Goal: Information Seeking & Learning: Check status

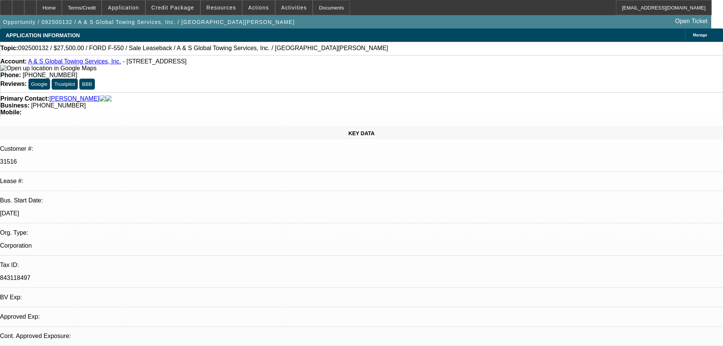
select select "0"
select select "2"
select select "0"
select select "6"
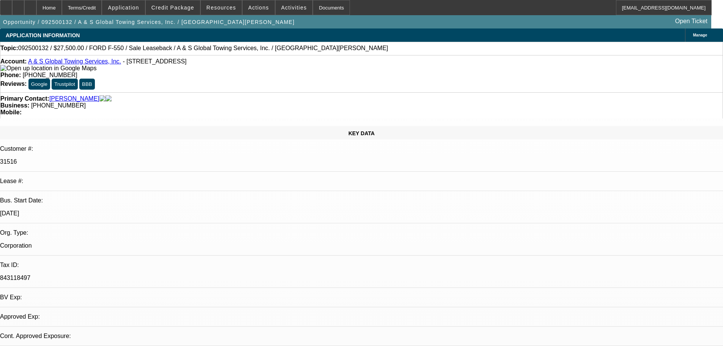
select select "0"
select select "2"
select select "0"
select select "6"
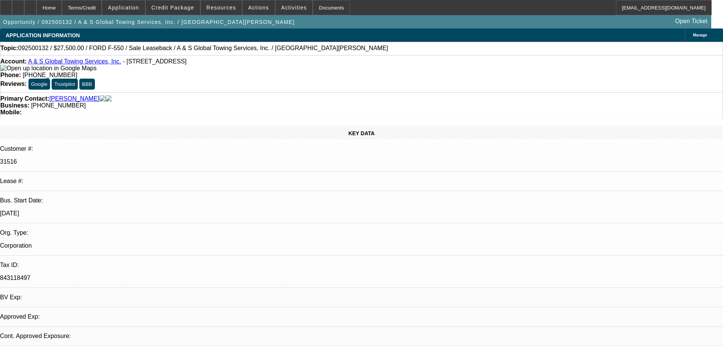
select select "0"
select select "2"
select select "0"
select select "6"
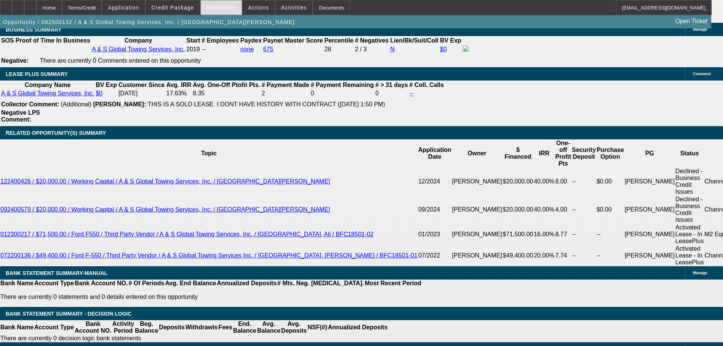
scroll to position [1295, 0]
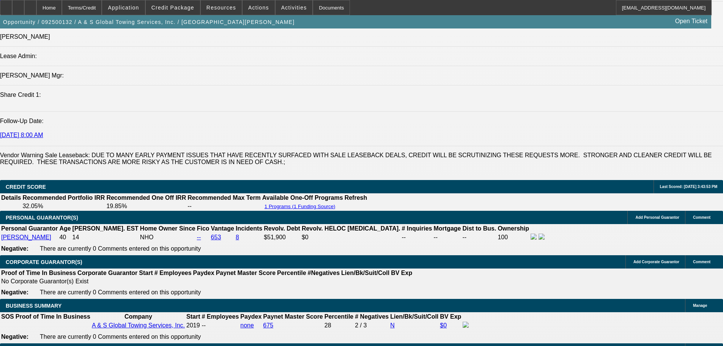
scroll to position [0, 0]
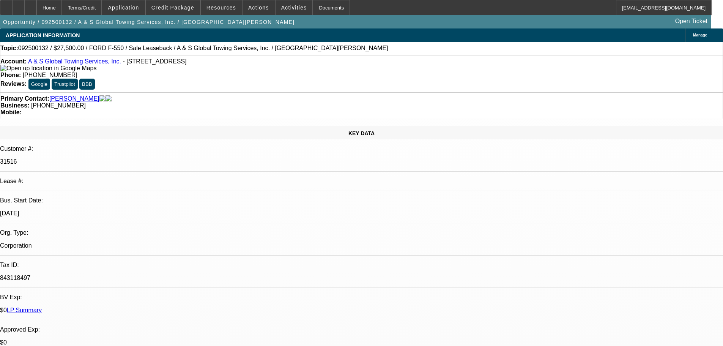
drag, startPoint x: 492, startPoint y: 234, endPoint x: 437, endPoint y: 73, distance: 170.7
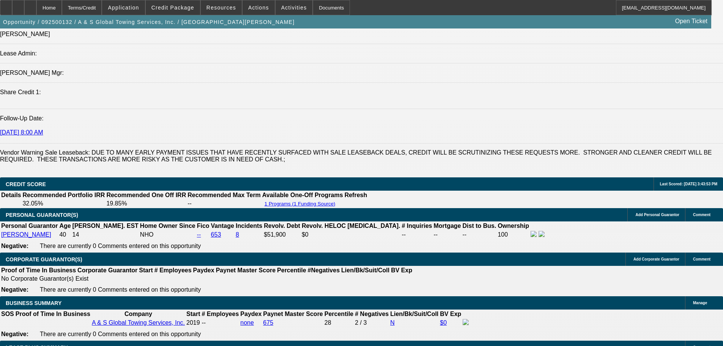
drag, startPoint x: 265, startPoint y: 204, endPoint x: 282, endPoint y: 267, distance: 65.3
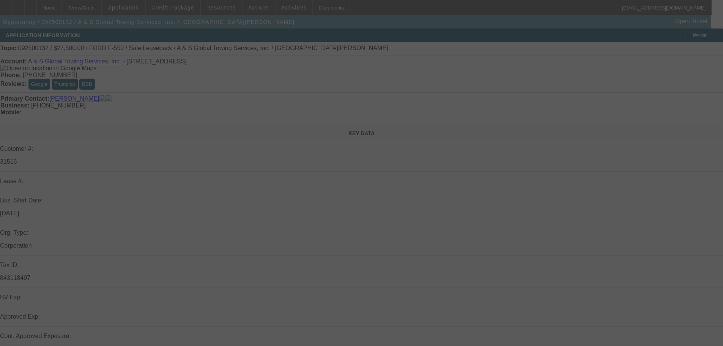
click at [295, 97] on div at bounding box center [361, 173] width 723 height 346
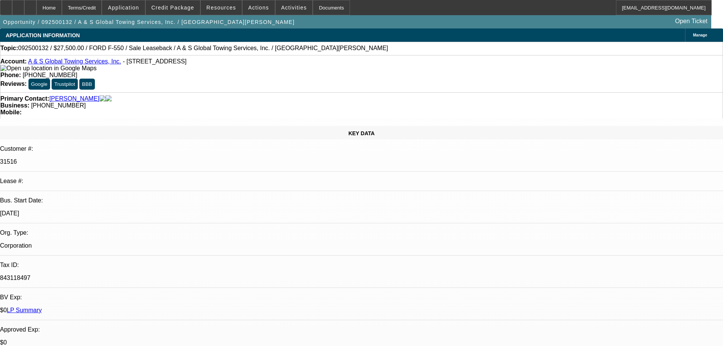
select select "0"
select select "2"
select select "0"
select select "6"
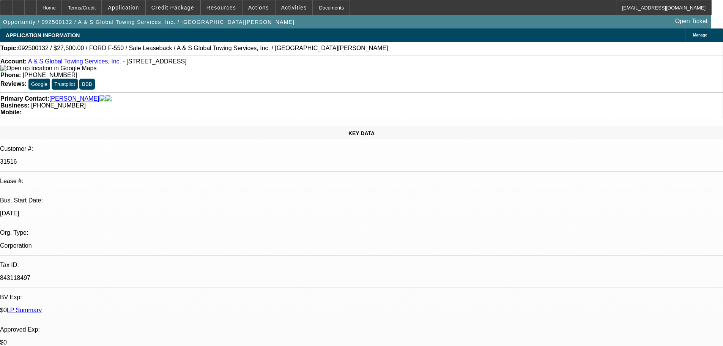
select select "0"
select select "2"
select select "0"
select select "6"
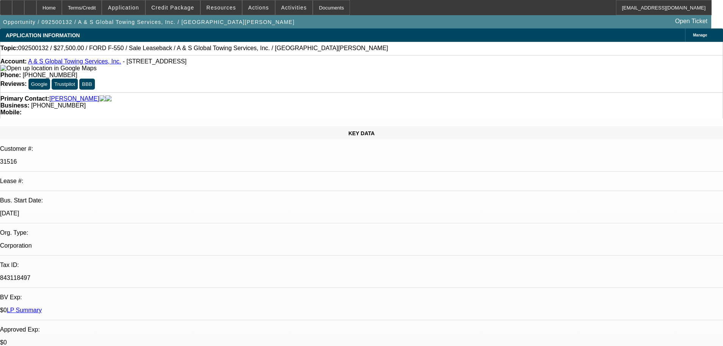
select select "0"
select select "2"
select select "0"
select select "6"
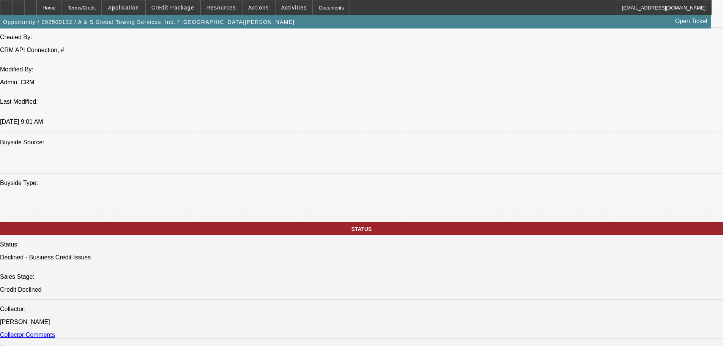
scroll to position [1044, 0]
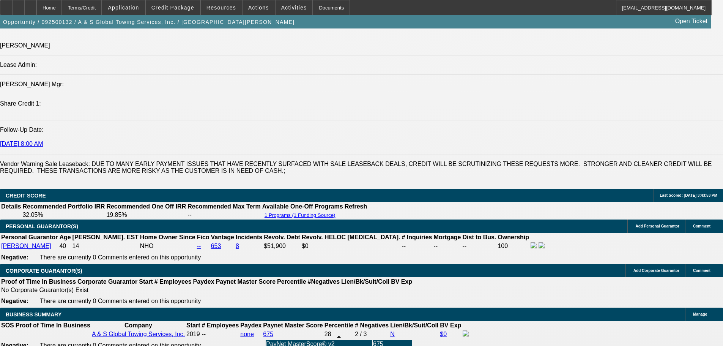
drag, startPoint x: 314, startPoint y: 212, endPoint x: 329, endPoint y: 316, distance: 105.7
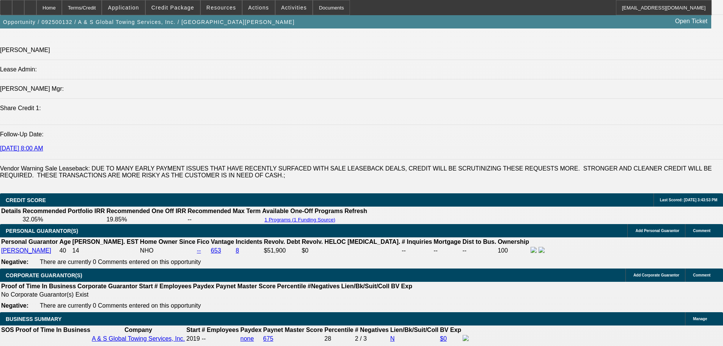
drag, startPoint x: 334, startPoint y: 121, endPoint x: 332, endPoint y: 76, distance: 45.2
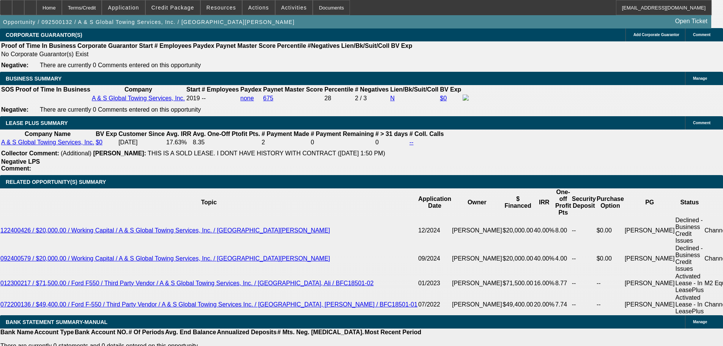
scroll to position [1283, 0]
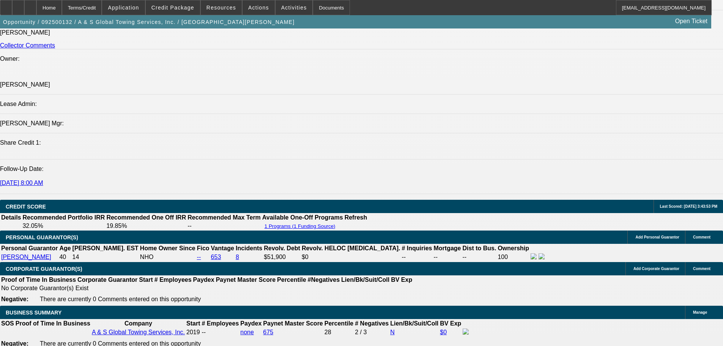
select select "0"
select select "2"
select select "0"
select select "6"
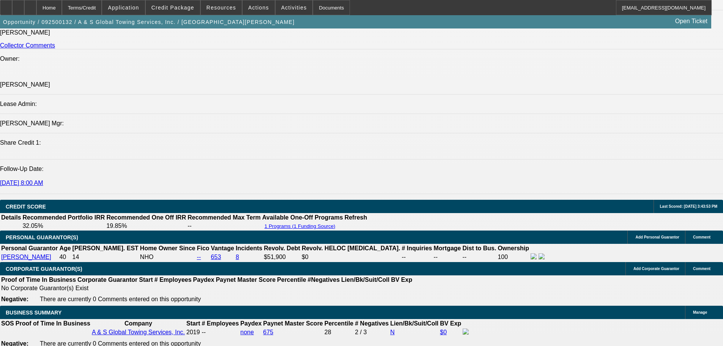
select select "0"
select select "2"
select select "0"
select select "6"
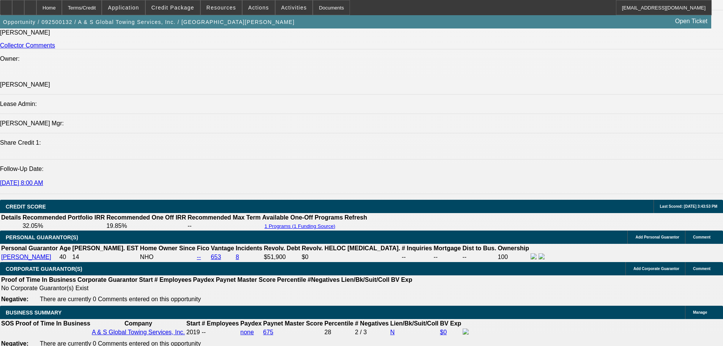
select select "0"
select select "2"
select select "0"
select select "6"
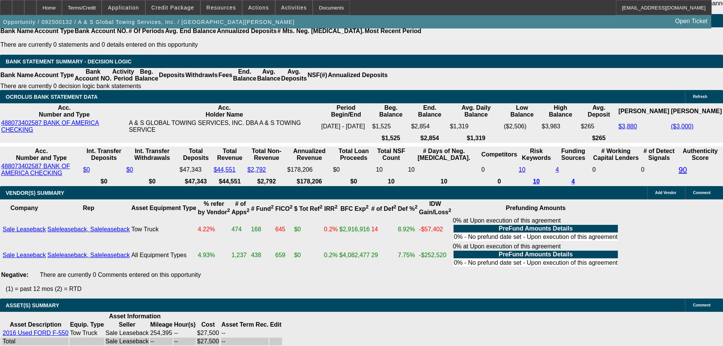
scroll to position [1562, 0]
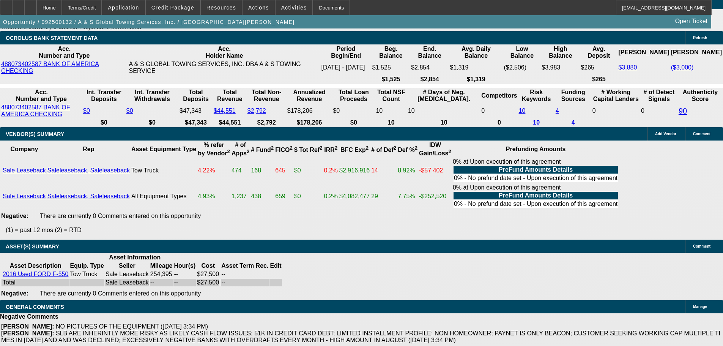
drag, startPoint x: 616, startPoint y: 113, endPoint x: 616, endPoint y: 104, distance: 9.5
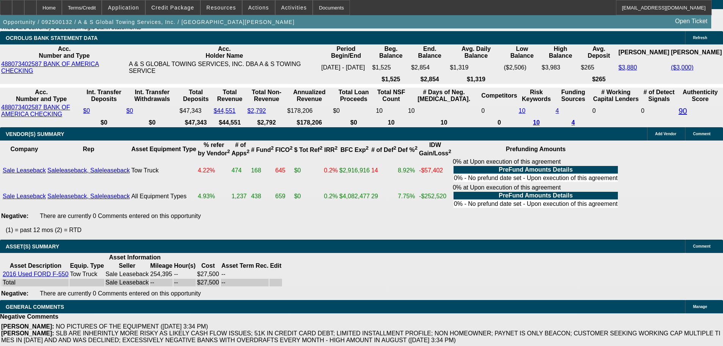
scroll to position [57, 0]
drag, startPoint x: 592, startPoint y: 103, endPoint x: 593, endPoint y: 96, distance: 6.5
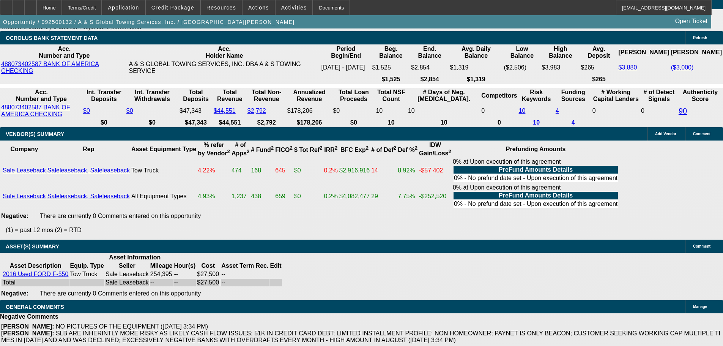
drag, startPoint x: 602, startPoint y: 133, endPoint x: 601, endPoint y: 124, distance: 8.8
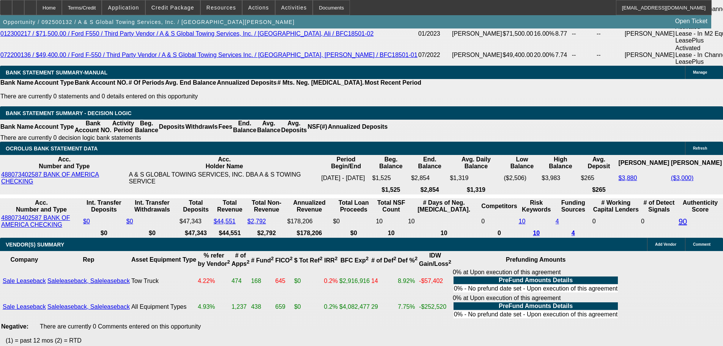
scroll to position [880, 0]
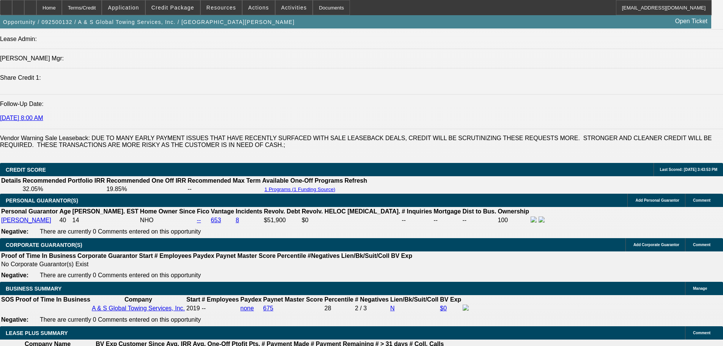
drag, startPoint x: 472, startPoint y: 189, endPoint x: 467, endPoint y: 141, distance: 48.5
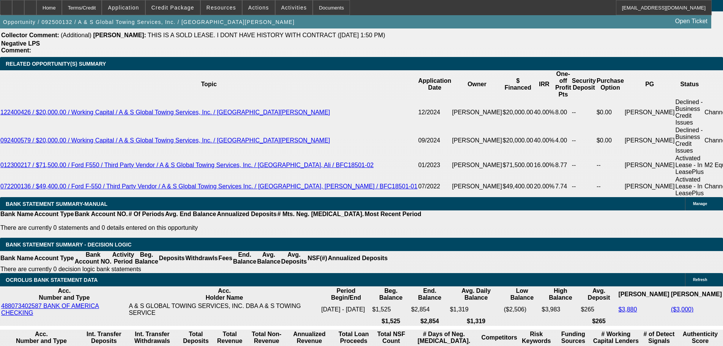
drag, startPoint x: 288, startPoint y: 240, endPoint x: 305, endPoint y: 311, distance: 72.6
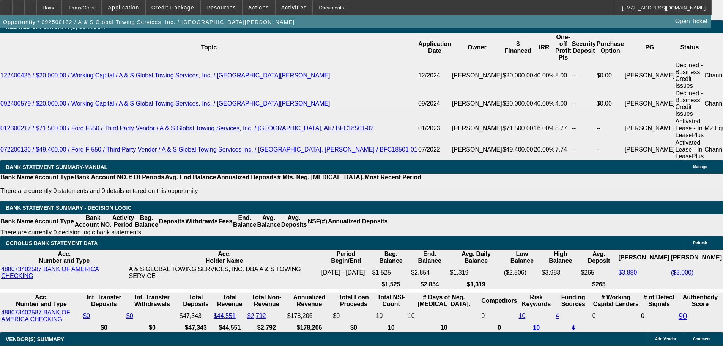
drag, startPoint x: 316, startPoint y: 264, endPoint x: 301, endPoint y: 168, distance: 96.8
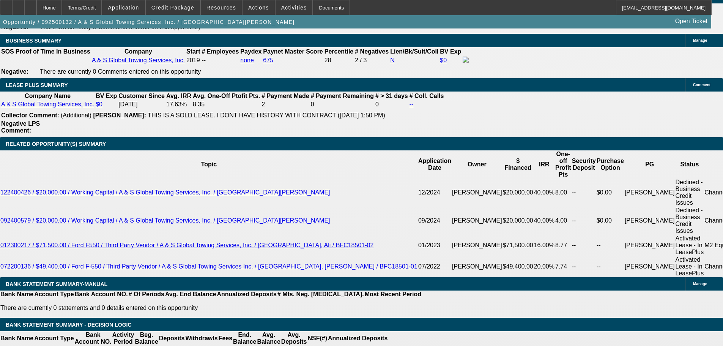
drag, startPoint x: 310, startPoint y: 180, endPoint x: 323, endPoint y: 257, distance: 78.4
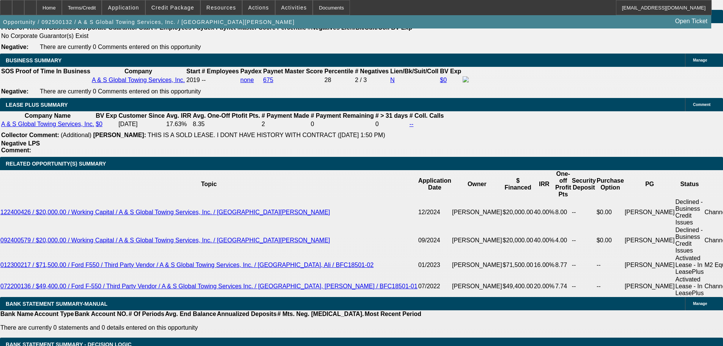
drag, startPoint x: 321, startPoint y: 253, endPoint x: 308, endPoint y: 178, distance: 75.5
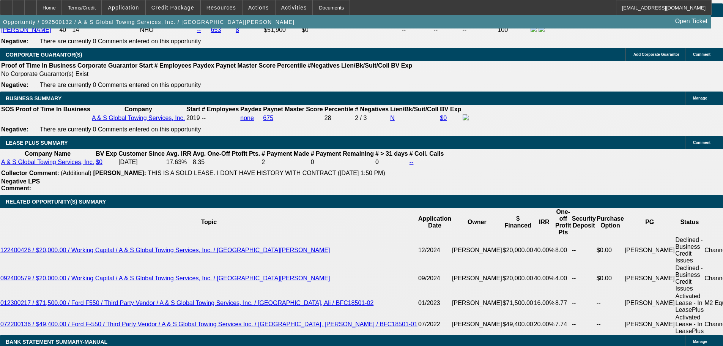
scroll to position [1407, 0]
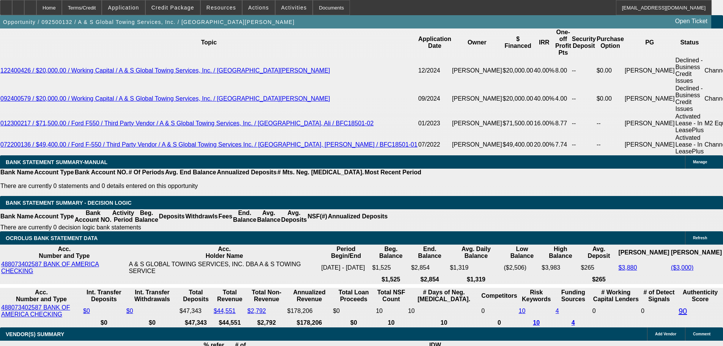
drag, startPoint x: 319, startPoint y: 213, endPoint x: 320, endPoint y: 261, distance: 48.2
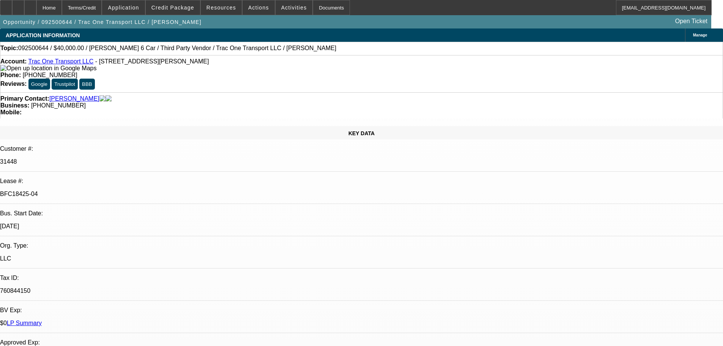
select select "0"
select select "3"
select select "0"
select select "6"
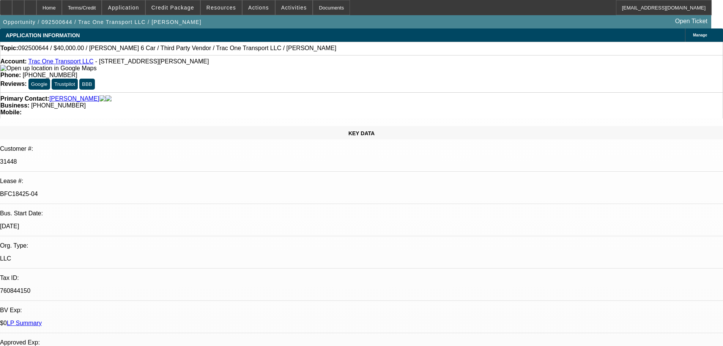
select select "0"
select select "6"
select select "0"
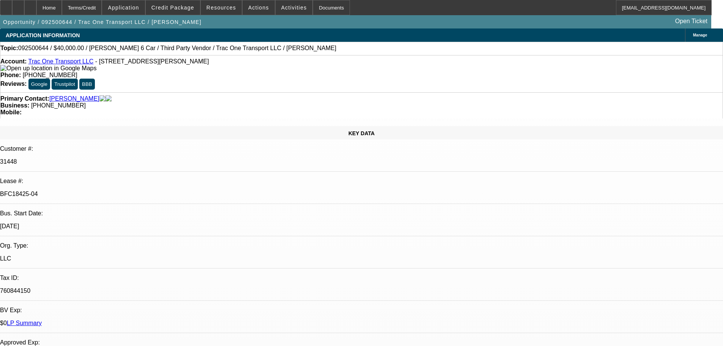
select select "0"
select select "6"
select select "0"
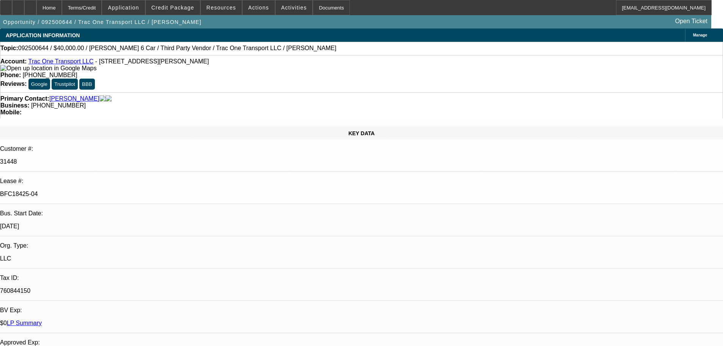
select select "0"
select select "6"
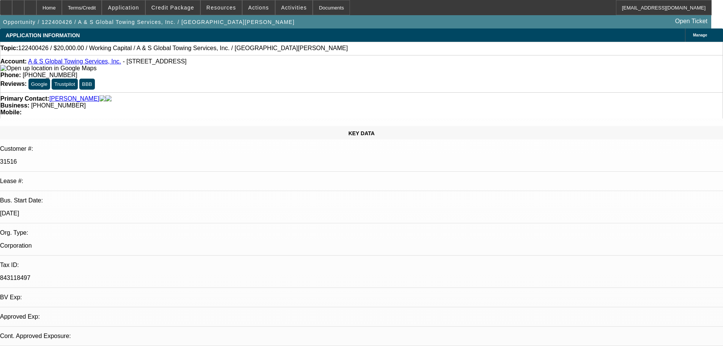
select select "0"
select select "1"
select select "2"
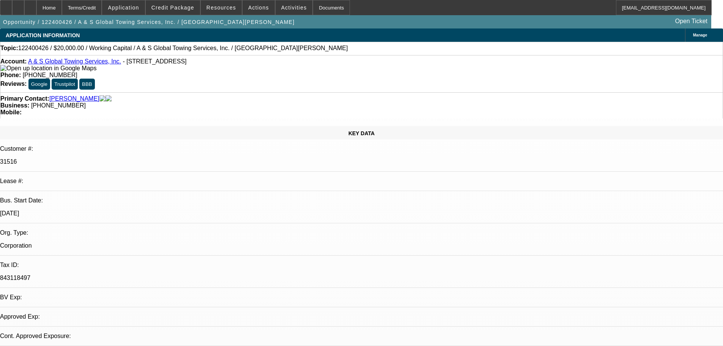
select select "6"
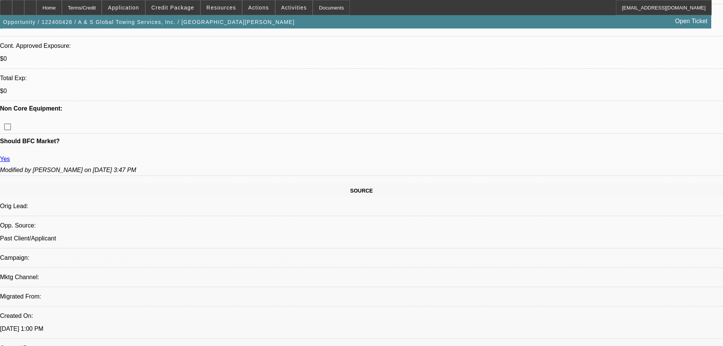
drag, startPoint x: 213, startPoint y: 190, endPoint x: 247, endPoint y: 251, distance: 69.1
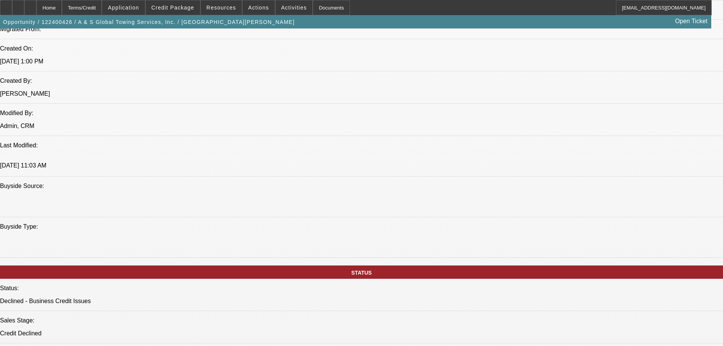
drag, startPoint x: 265, startPoint y: 175, endPoint x: 264, endPoint y: 244, distance: 69.0
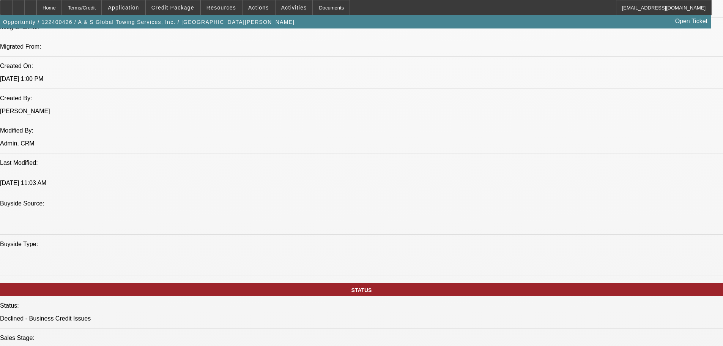
drag, startPoint x: 303, startPoint y: 266, endPoint x: 297, endPoint y: 251, distance: 16.0
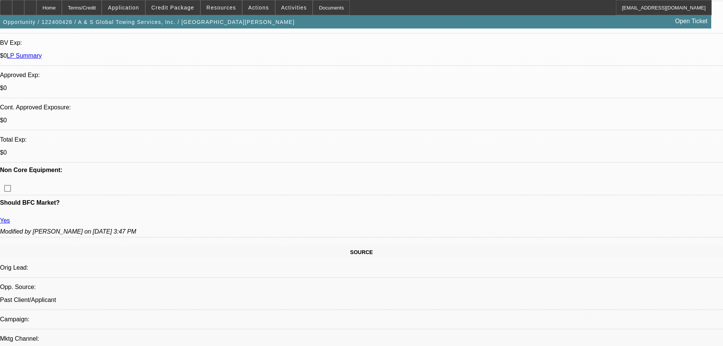
drag, startPoint x: 322, startPoint y: 268, endPoint x: 269, endPoint y: 199, distance: 86.9
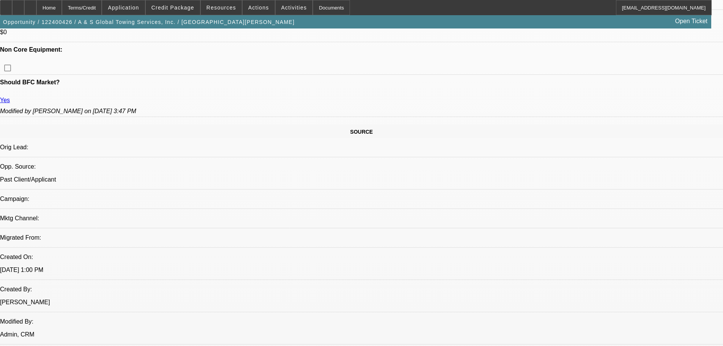
scroll to position [868, 0]
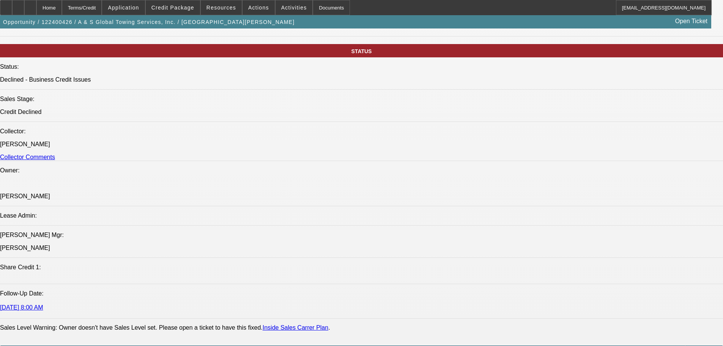
drag, startPoint x: 247, startPoint y: 214, endPoint x: 254, endPoint y: 270, distance: 56.2
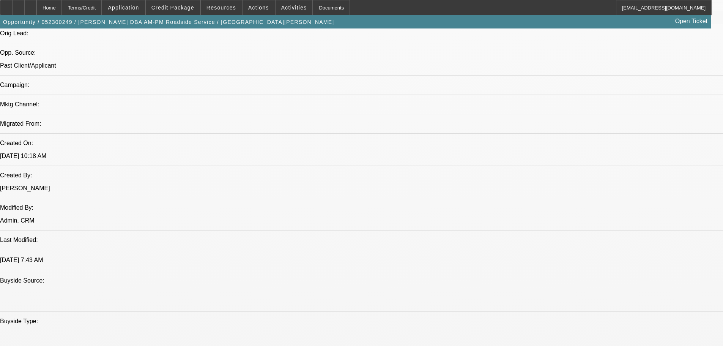
select select "0"
select select "6"
select select "0"
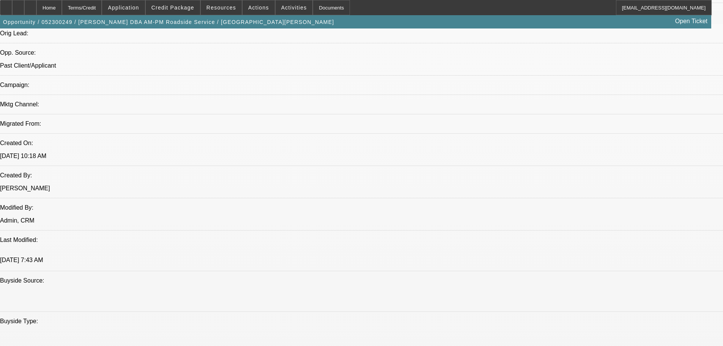
select select "0"
select select "6"
select select "0"
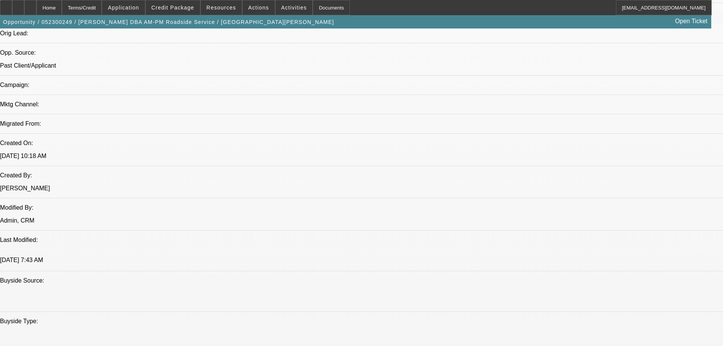
select select "0"
select select "6"
select select "0"
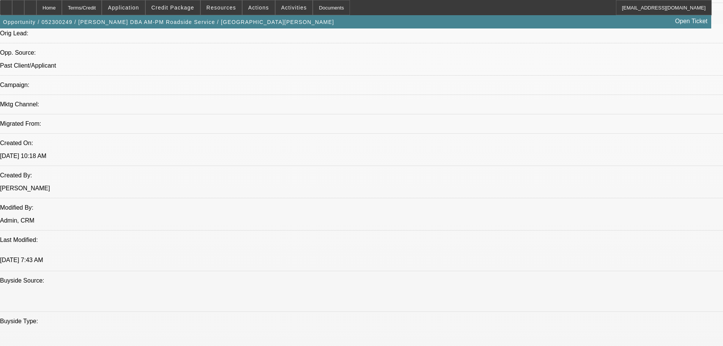
select select "6"
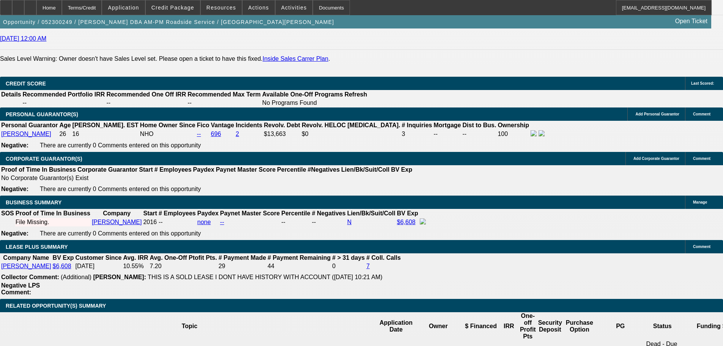
scroll to position [1167, 0]
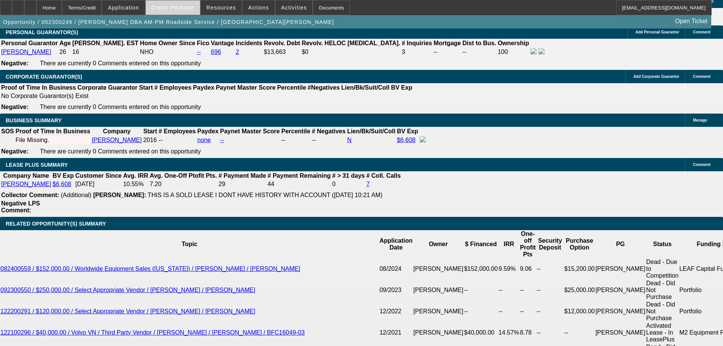
click at [178, 11] on span at bounding box center [173, 7] width 54 height 18
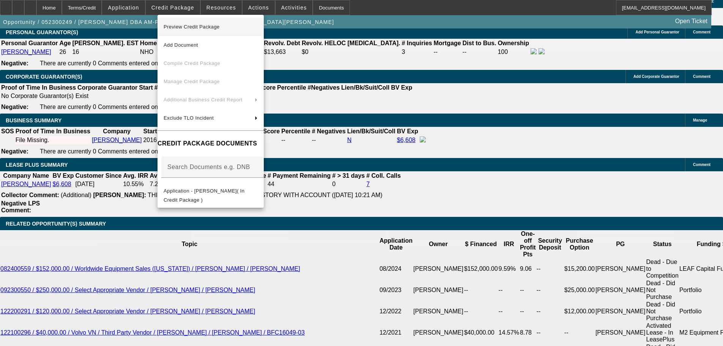
click at [261, 34] on button "Preview Credit Package" at bounding box center [210, 27] width 106 height 18
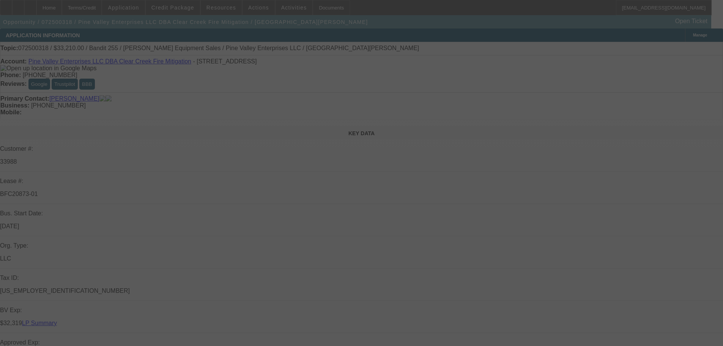
select select "0.1"
select select "2"
select select "0"
select select "6"
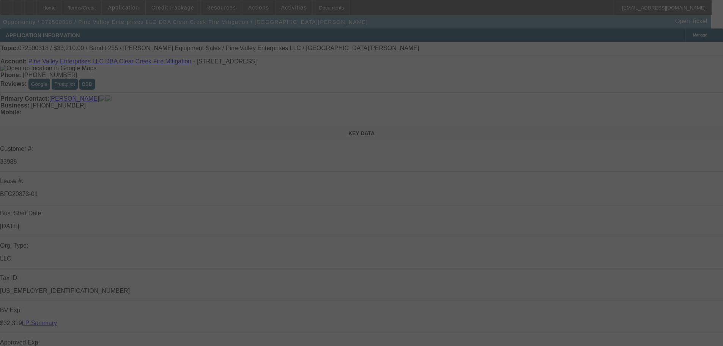
select select "0.1"
select select "2"
select select "0.1"
select select "4"
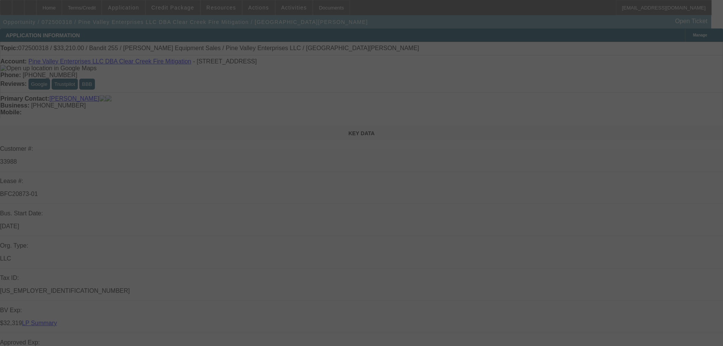
select select "0.1"
select select "2"
select select "0.1"
select select "4"
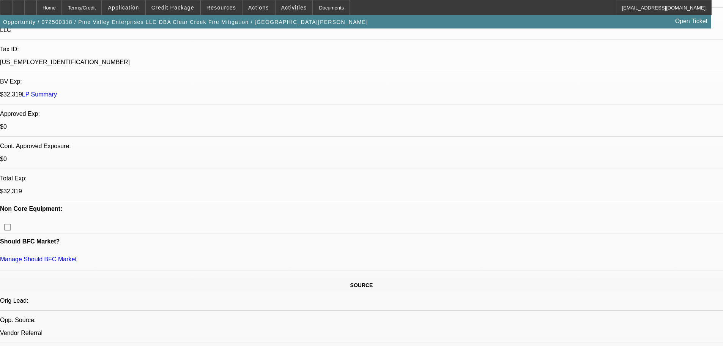
scroll to position [303, 0]
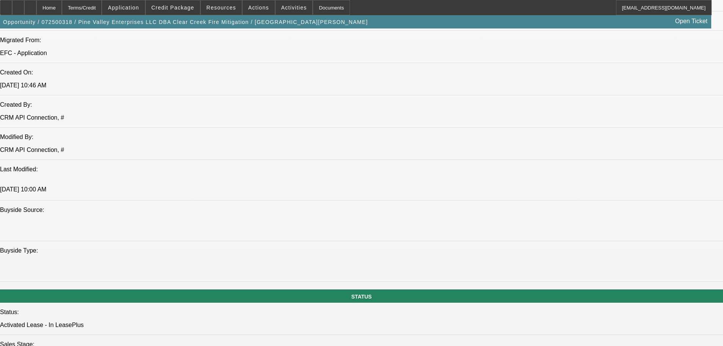
drag, startPoint x: 280, startPoint y: 199, endPoint x: 278, endPoint y: 239, distance: 40.3
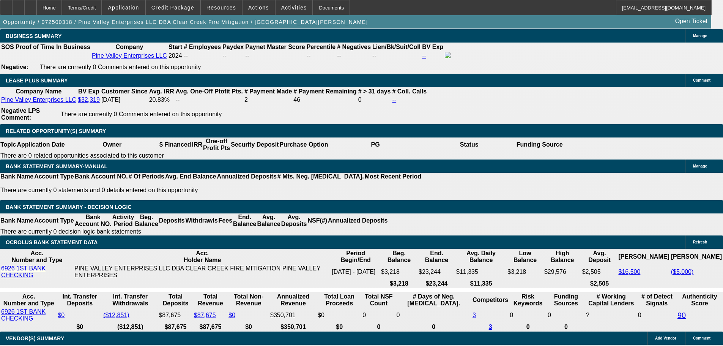
drag, startPoint x: 241, startPoint y: 151, endPoint x: 219, endPoint y: 269, distance: 120.4
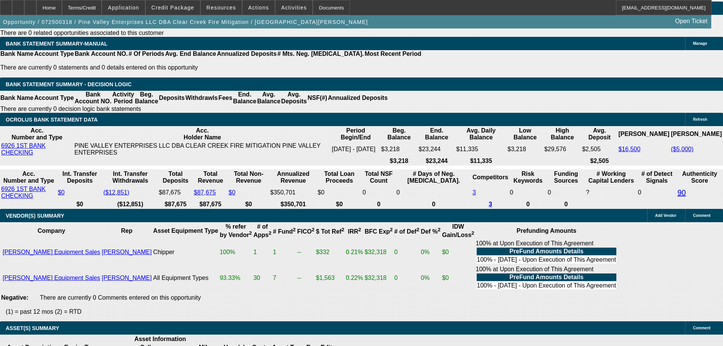
drag, startPoint x: 341, startPoint y: 298, endPoint x: 325, endPoint y: 224, distance: 75.7
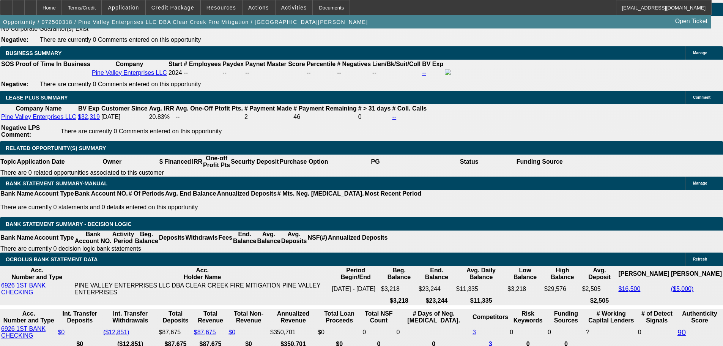
scroll to position [1202, 0]
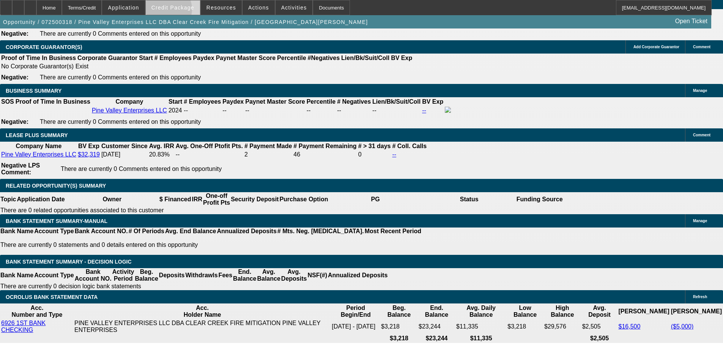
click at [178, 11] on span at bounding box center [173, 7] width 54 height 18
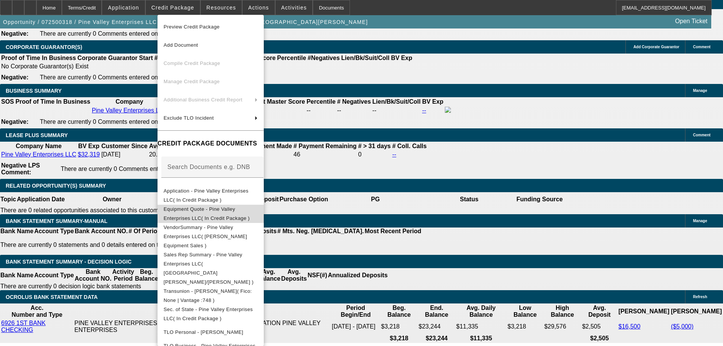
click at [257, 206] on span "Equipment Quote - Pine Valley Enterprises LLC( In Credit Package )" at bounding box center [210, 213] width 94 height 18
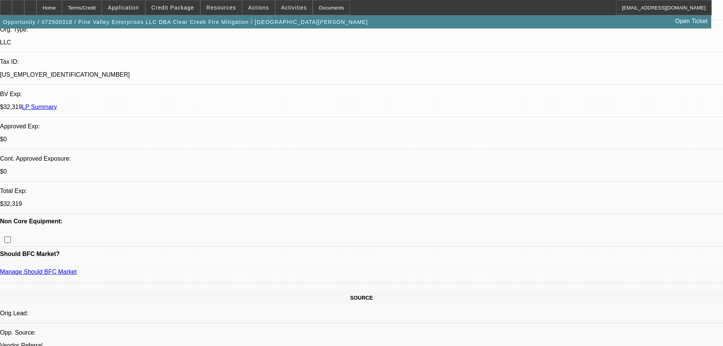
scroll to position [0, 0]
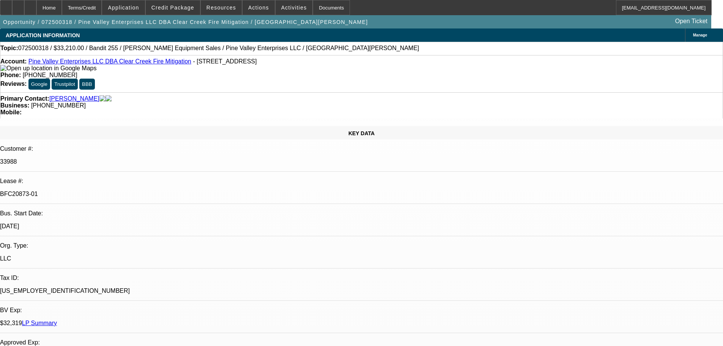
drag, startPoint x: 424, startPoint y: 292, endPoint x: 408, endPoint y: 154, distance: 139.8
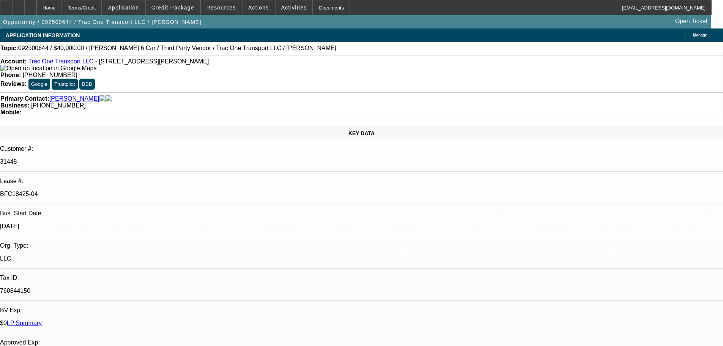
select select "0"
select select "3"
select select "0"
select select "6"
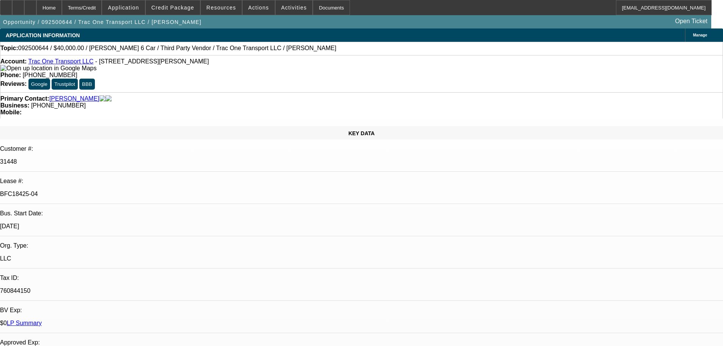
select select "0"
select select "6"
select select "0"
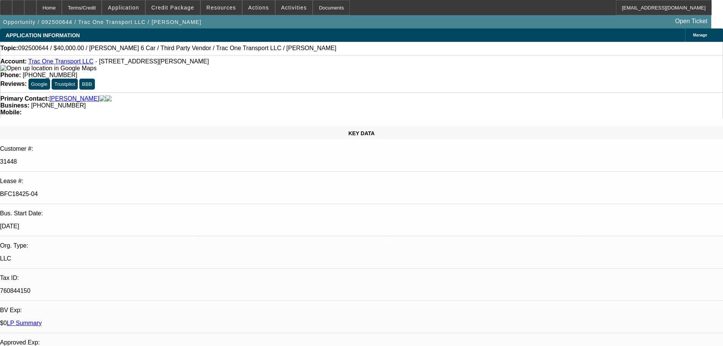
select select "0"
select select "6"
select select "0"
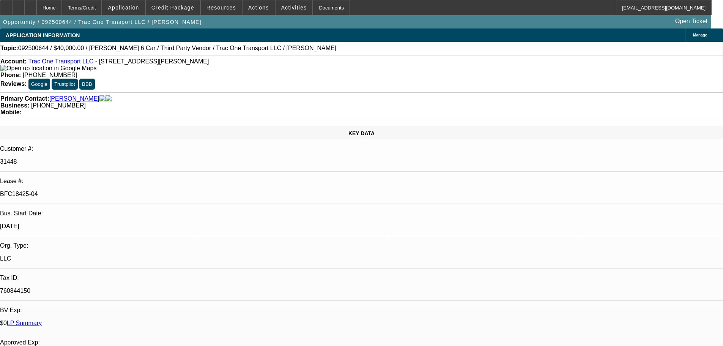
select select "0"
select select "6"
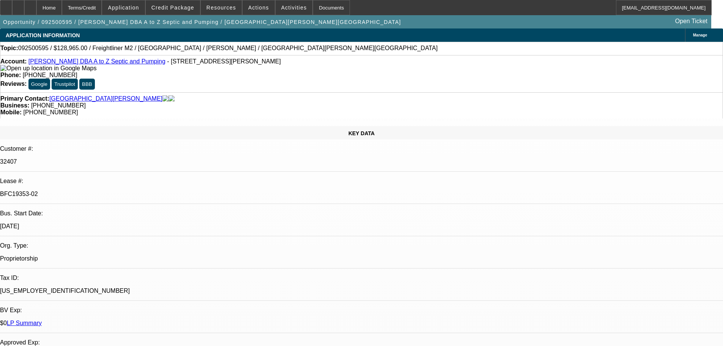
select select "0"
select select "6"
select select "0"
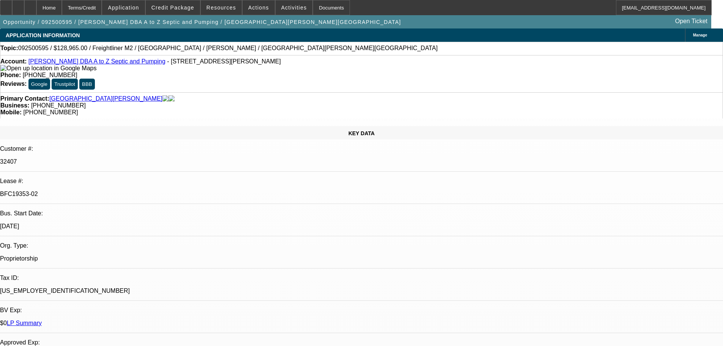
select select "0"
select select "6"
select select "0"
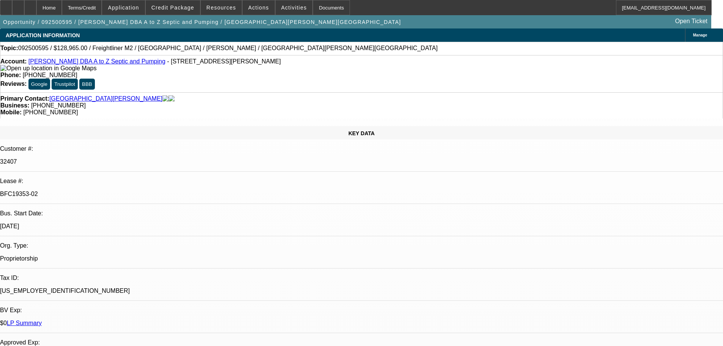
select select "0"
select select "6"
select select "0"
select select "2"
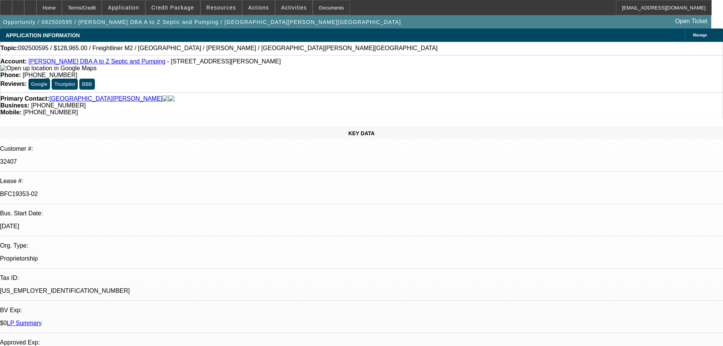
select select "0"
select select "6"
click at [36, 5] on div at bounding box center [30, 7] width 12 height 15
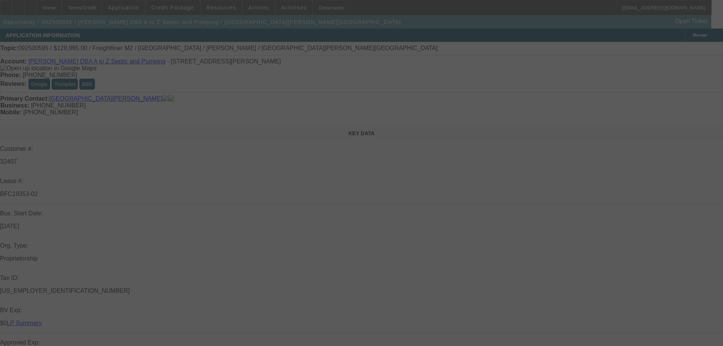
select select "0"
select select "6"
select select "0"
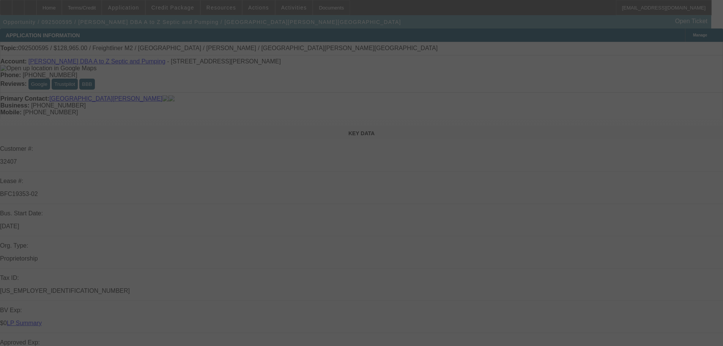
select select "0"
select select "6"
select select "0"
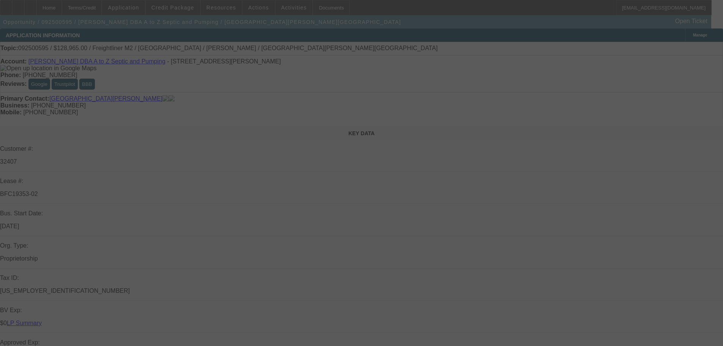
select select "0"
select select "6"
select select "0"
select select "2"
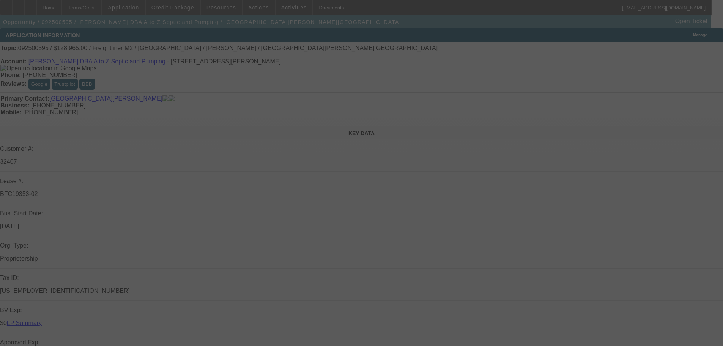
select select "0"
select select "6"
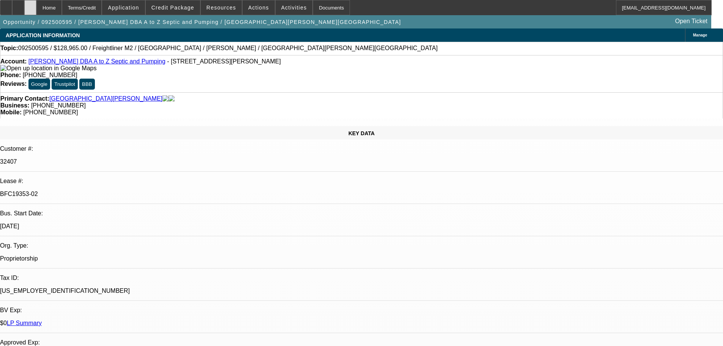
click at [36, 12] on div at bounding box center [30, 7] width 12 height 15
select select "0"
select select "6"
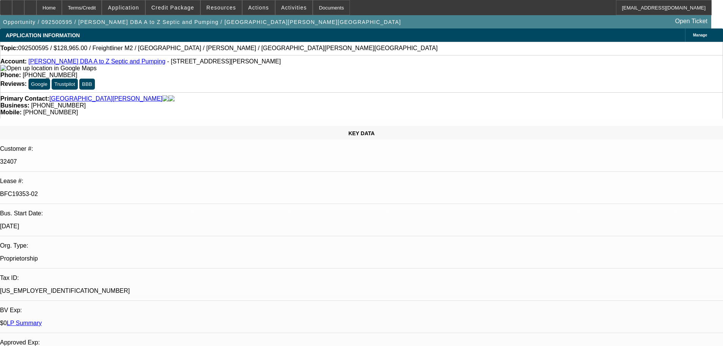
select select "0"
select select "6"
select select "0"
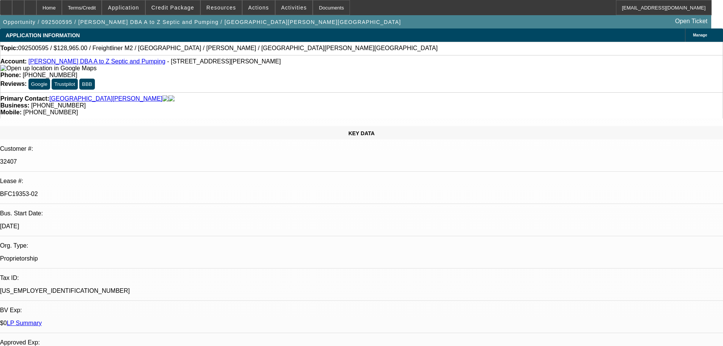
select select "0"
select select "6"
select select "0"
select select "2"
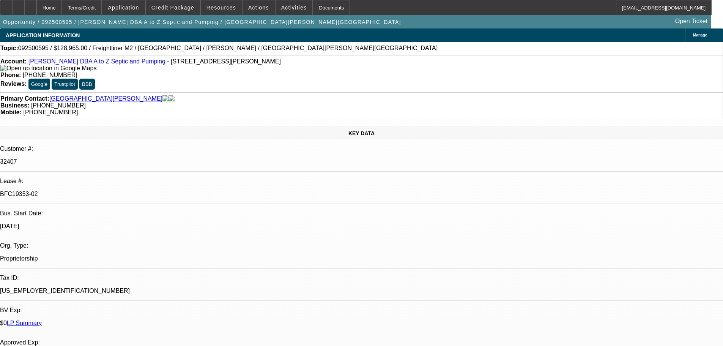
select select "2"
select select "0"
select select "6"
click at [176, 3] on span at bounding box center [173, 7] width 54 height 18
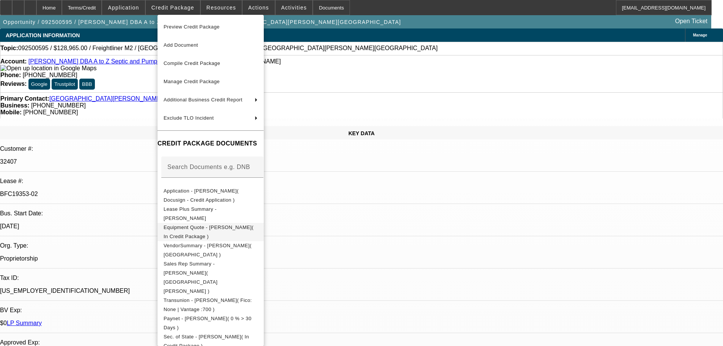
click at [264, 234] on button "Equipment Quote - Glen Henderson( In Credit Package )" at bounding box center [210, 232] width 106 height 18
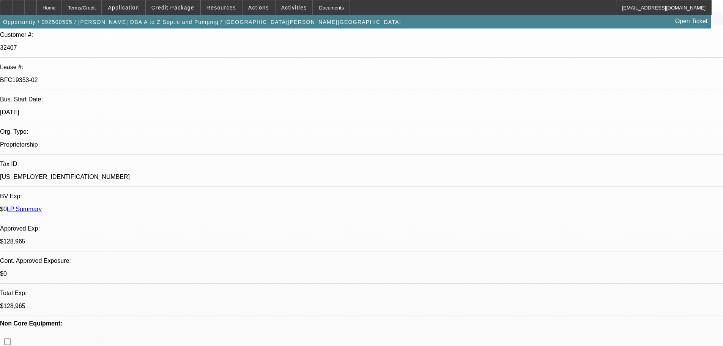
scroll to position [775, 0]
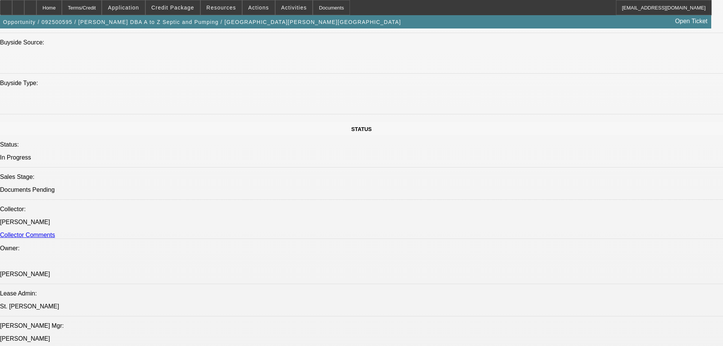
drag, startPoint x: 315, startPoint y: 272, endPoint x: 310, endPoint y: 272, distance: 5.3
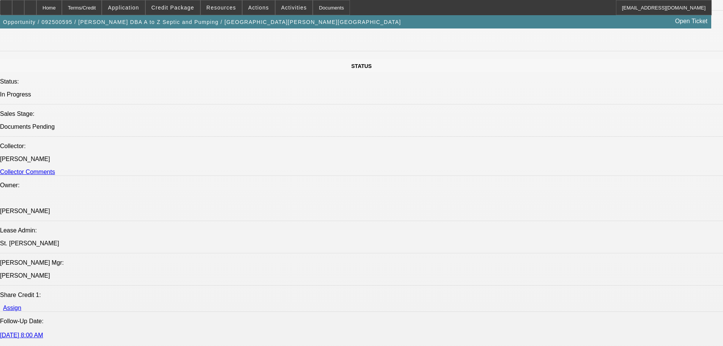
scroll to position [813, 0]
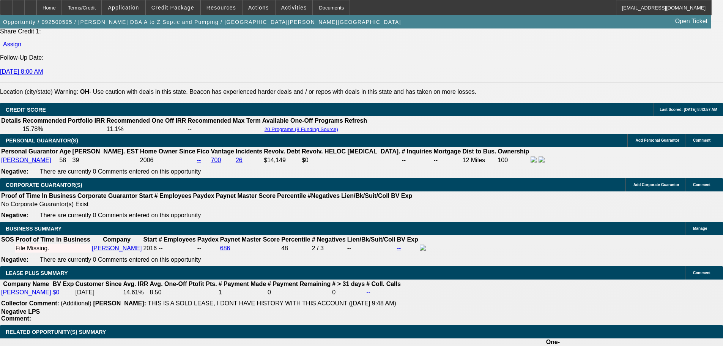
scroll to position [1078, 0]
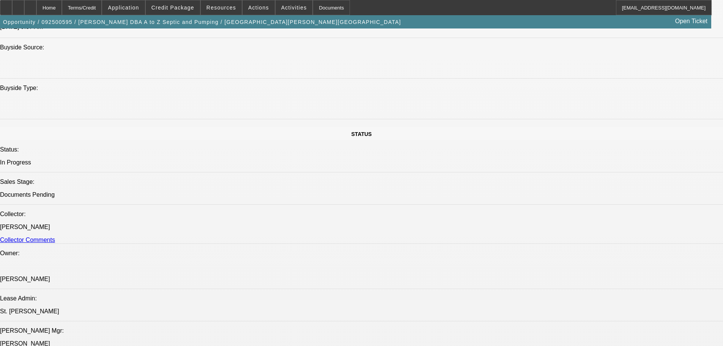
scroll to position [737, 0]
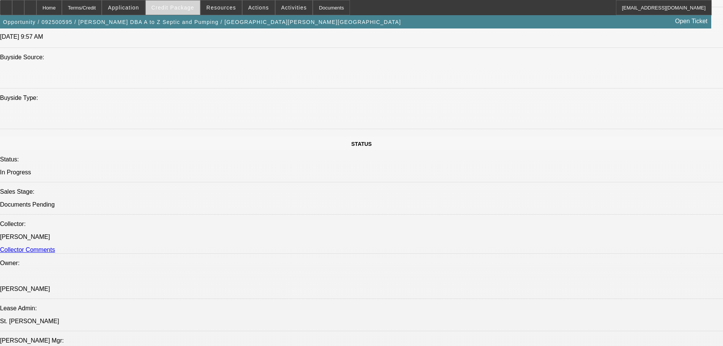
click at [187, 6] on span "Credit Package" at bounding box center [172, 8] width 43 height 6
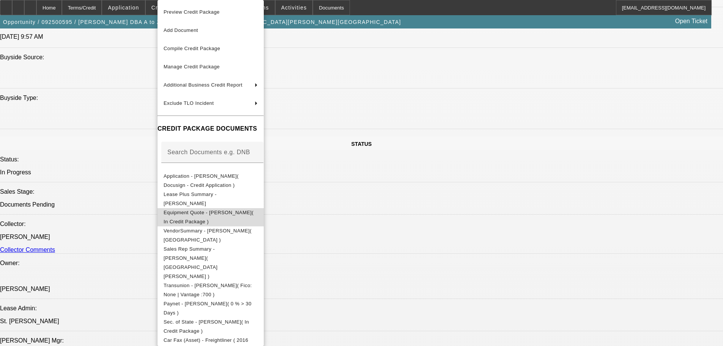
click at [253, 214] on span "Equipment Quote - Glen Henderson( In Credit Package )" at bounding box center [208, 216] width 90 height 15
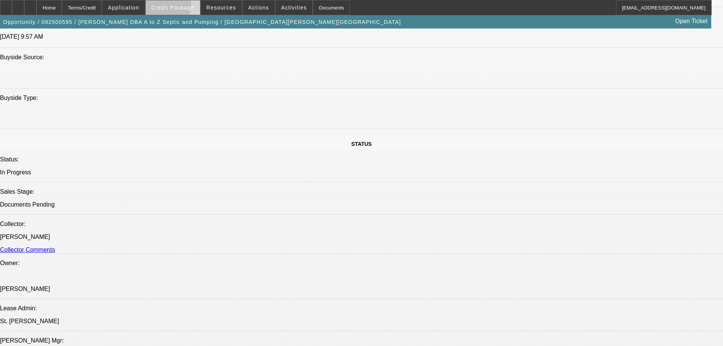
click at [179, 7] on span "Credit Package" at bounding box center [172, 8] width 43 height 6
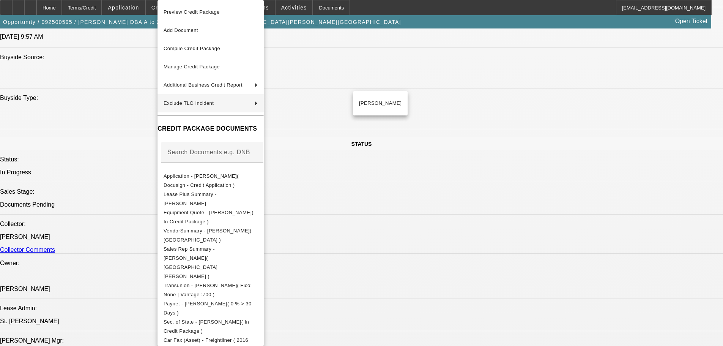
click at [485, 110] on div at bounding box center [361, 173] width 723 height 346
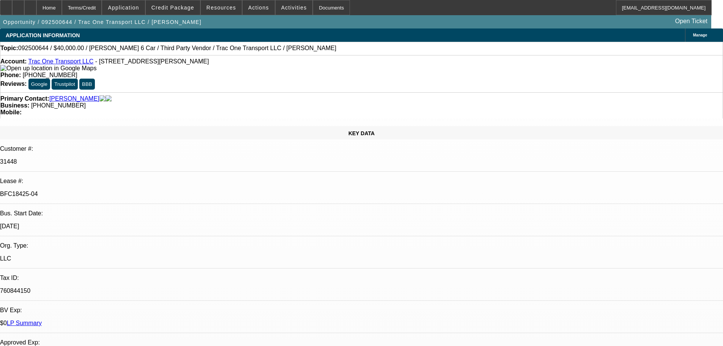
select select "0"
select select "3"
select select "0"
select select "6"
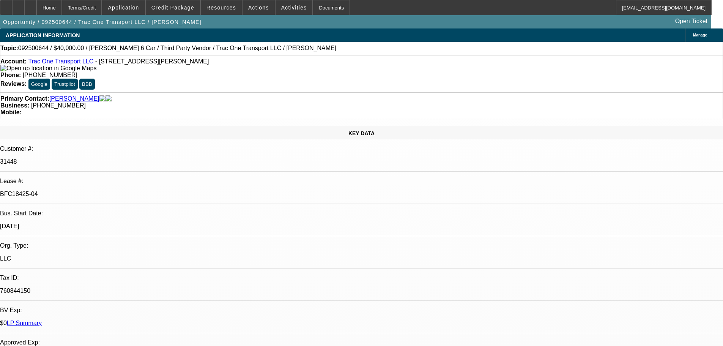
select select "0"
select select "6"
select select "0"
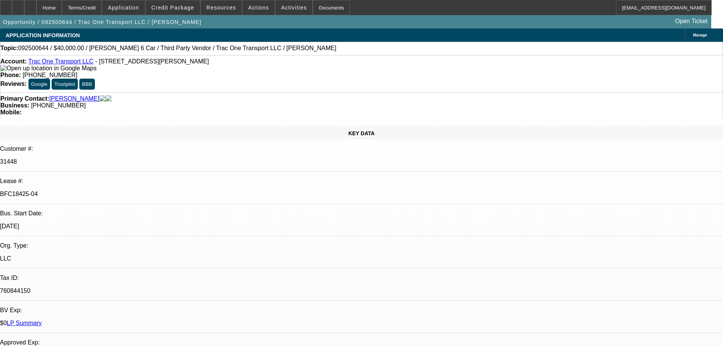
select select "0"
select select "6"
select select "0"
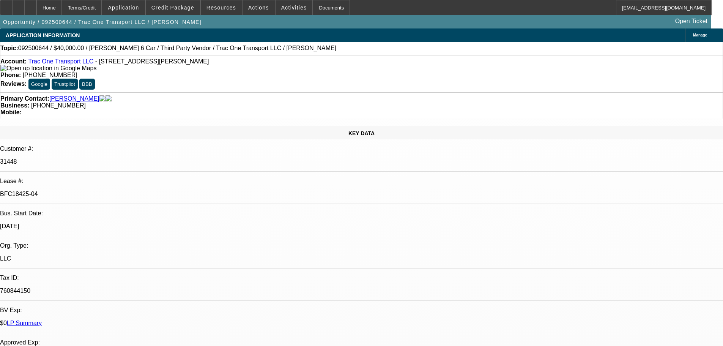
select select "0"
select select "6"
click at [192, 9] on span "Credit Package" at bounding box center [172, 8] width 43 height 6
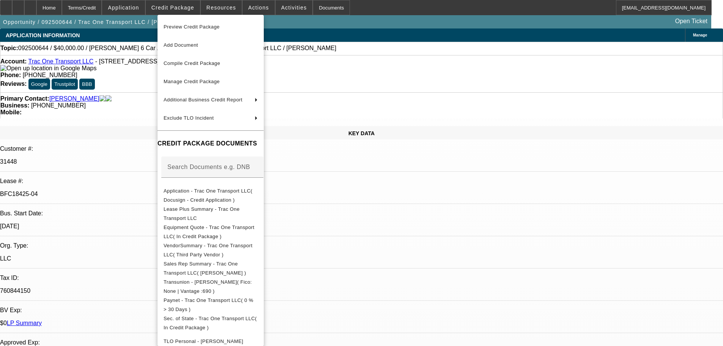
click at [381, 120] on div at bounding box center [361, 173] width 723 height 346
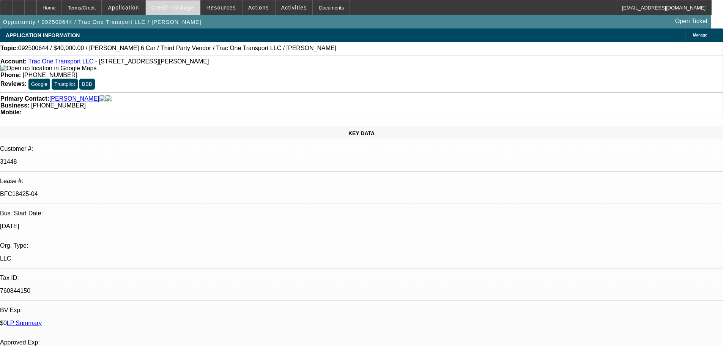
click at [176, 14] on span at bounding box center [173, 7] width 54 height 18
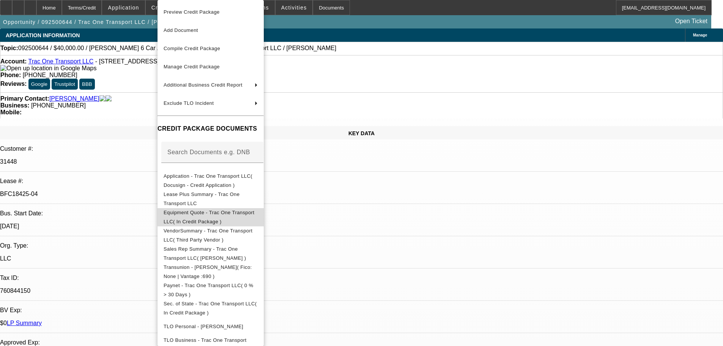
click at [254, 213] on span "Equipment Quote - Trac One Transport LLC( In Credit Package )" at bounding box center [208, 216] width 91 height 15
